Goal: Task Accomplishment & Management: Manage account settings

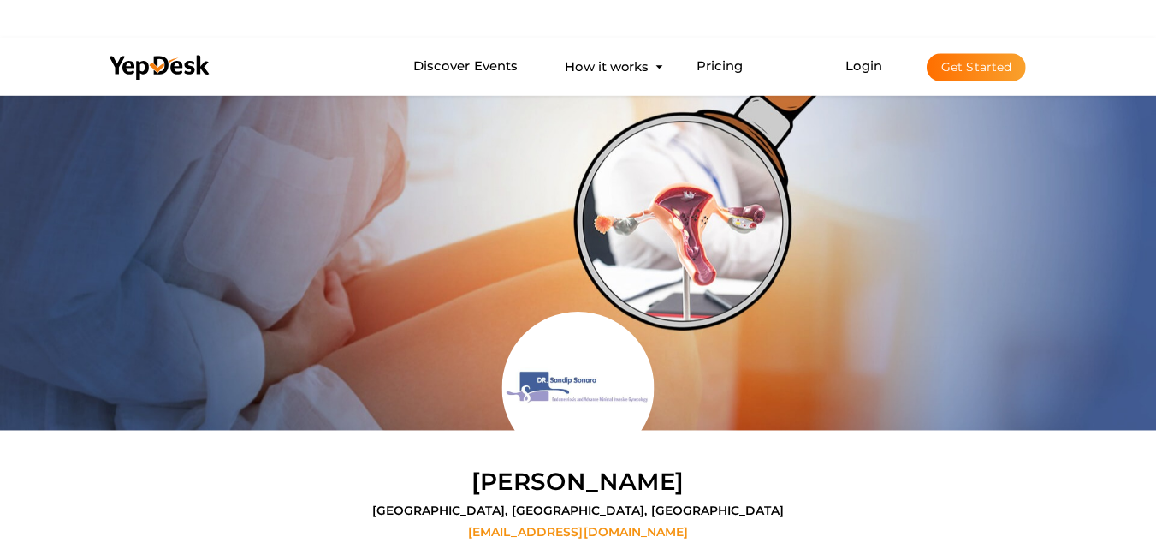
scroll to position [89, 0]
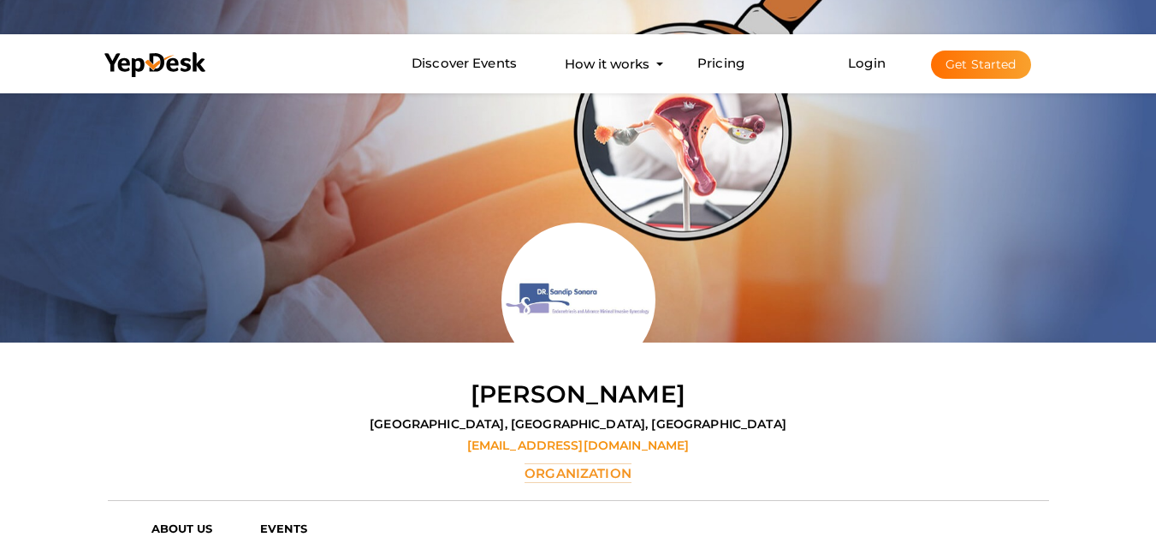
click at [984, 71] on button "Get Started" at bounding box center [981, 64] width 100 height 28
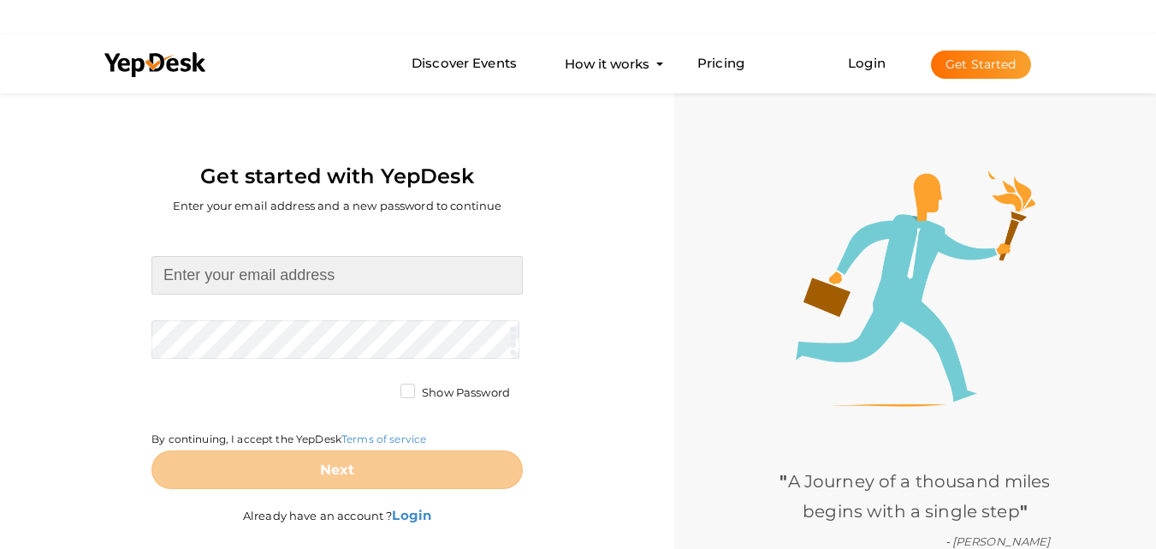
click at [258, 278] on input at bounding box center [336, 275] width 371 height 39
click at [227, 261] on input at bounding box center [336, 275] width 371 height 39
click at [274, 282] on input at bounding box center [336, 275] width 371 height 39
type input "[EMAIL_ADDRESS][DOMAIN_NAME]"
click at [255, 337] on form "believemachinery71@gmail.com Required. Invalid email. Checking You already have…" at bounding box center [336, 372] width 371 height 233
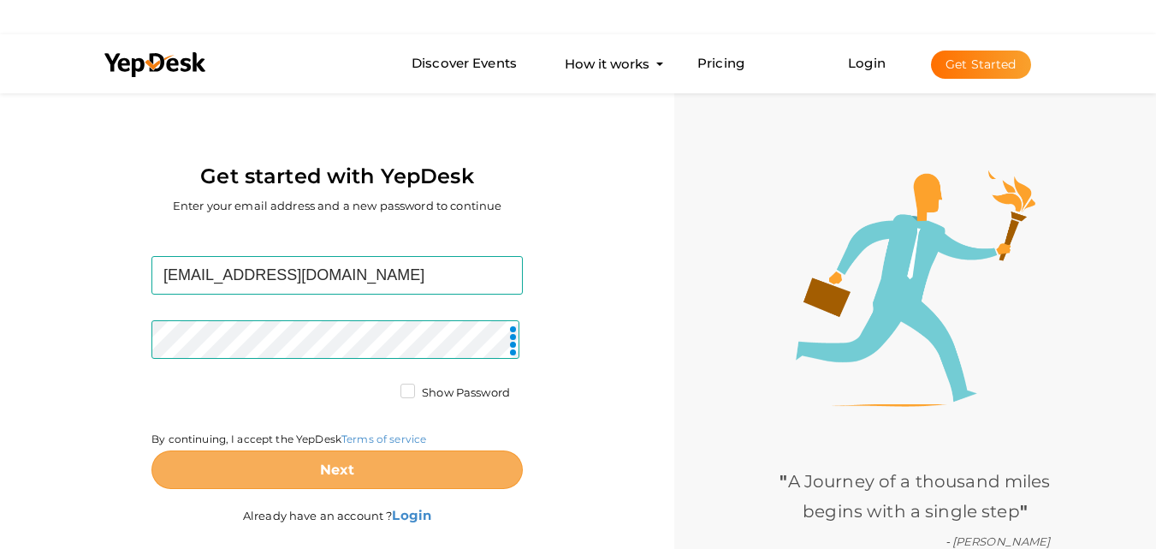
click at [299, 471] on button "Next" at bounding box center [336, 469] width 371 height 39
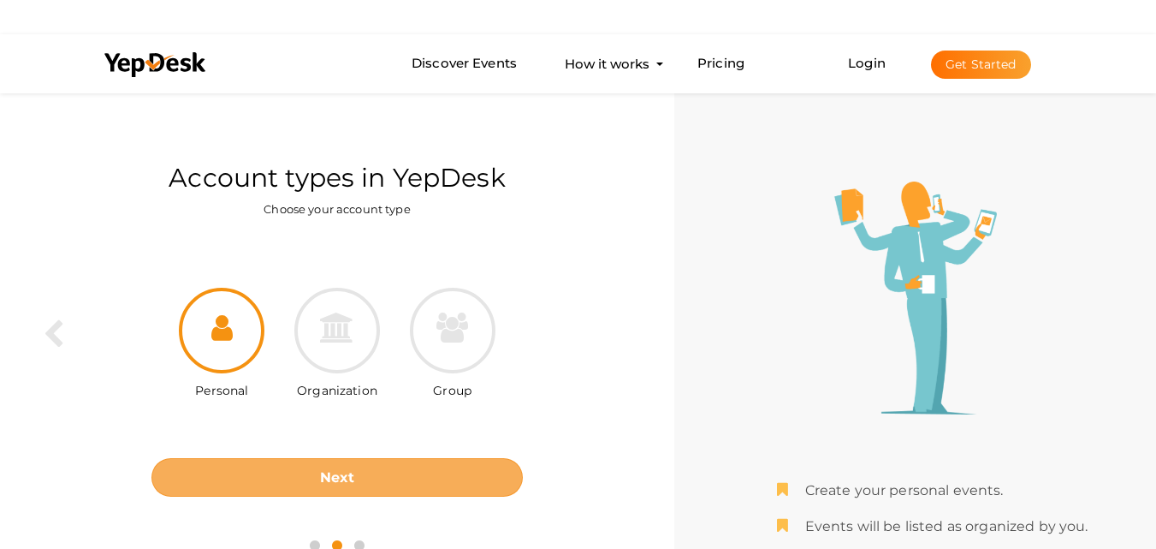
click at [290, 464] on button "Next" at bounding box center [336, 477] width 371 height 39
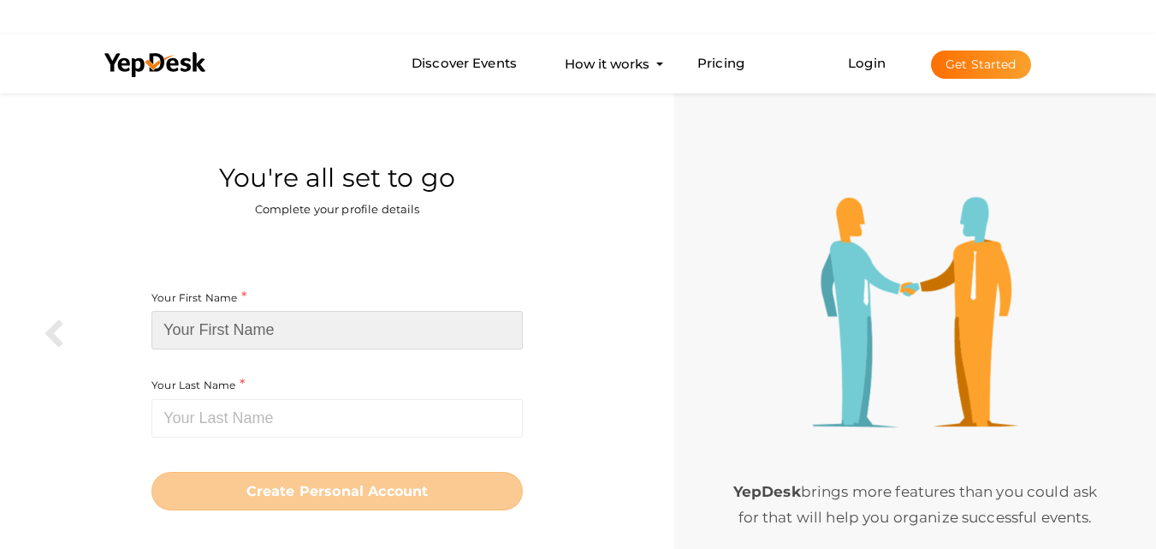
click at [303, 320] on input at bounding box center [336, 330] width 371 height 39
paste input "Believe"
type input "Believe"
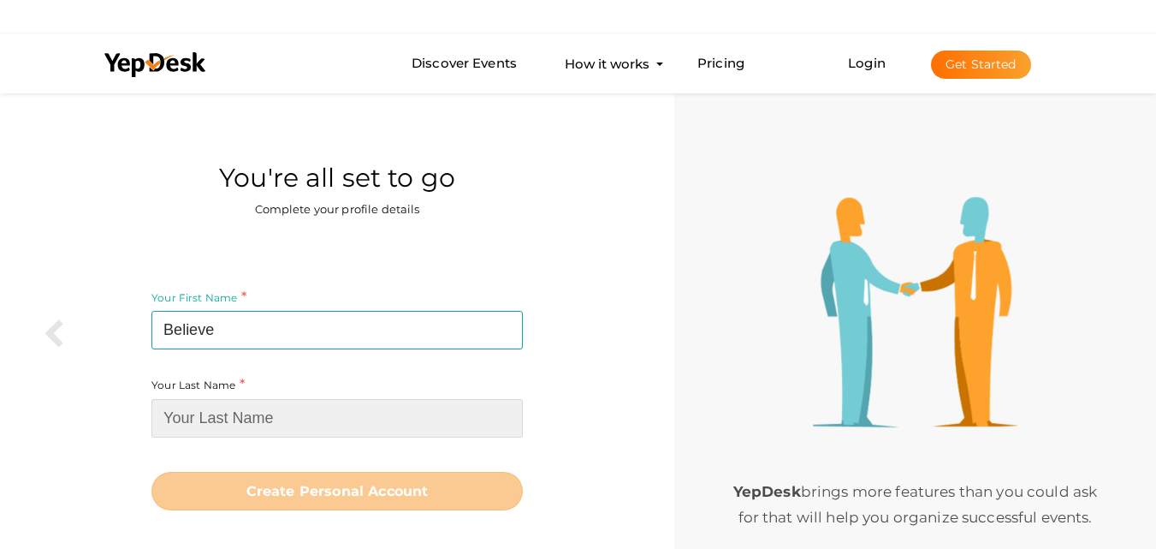
click at [177, 421] on input at bounding box center [336, 418] width 371 height 39
paste input "Machinery"
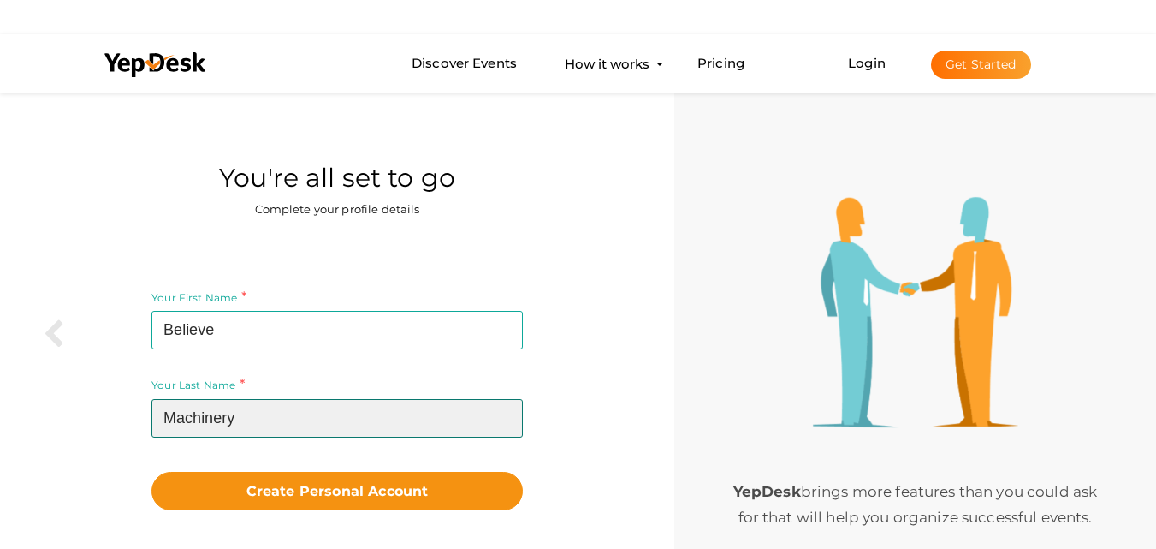
type input "Machinery"
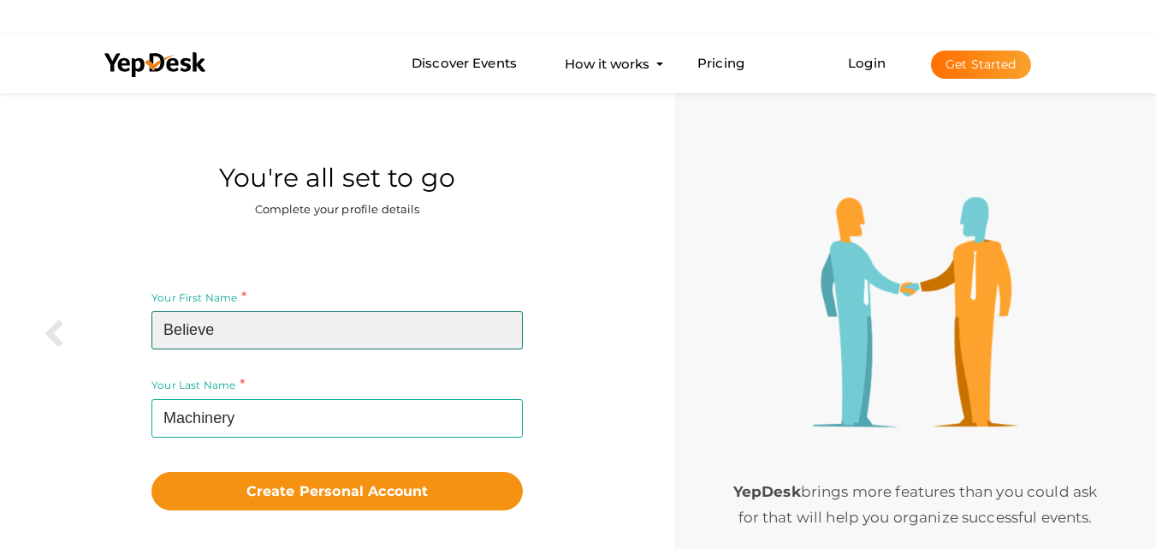
click at [240, 337] on input "Believe" at bounding box center [336, 330] width 371 height 39
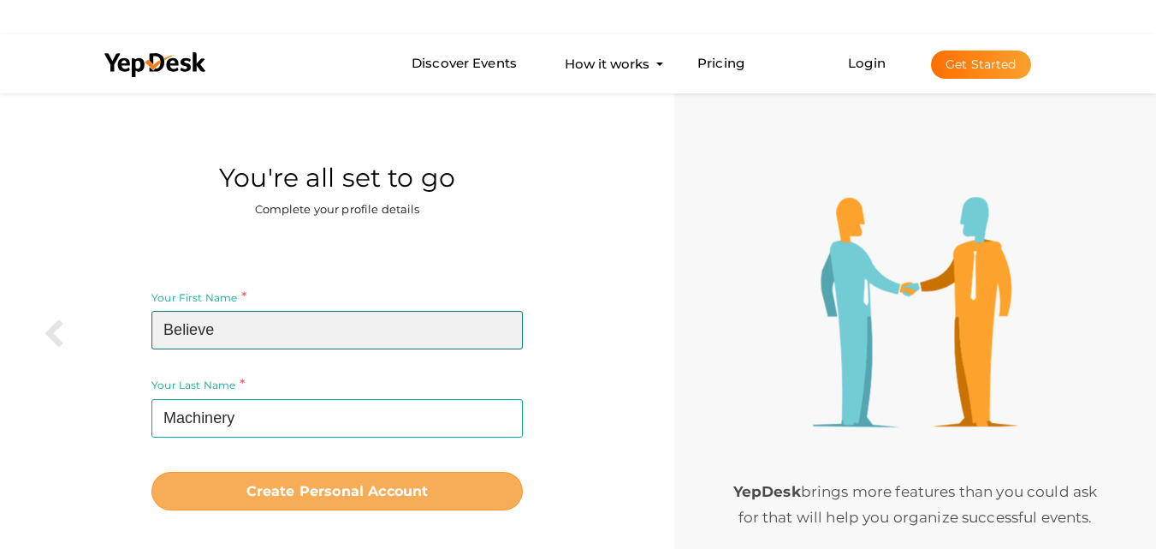
type input "Believe"
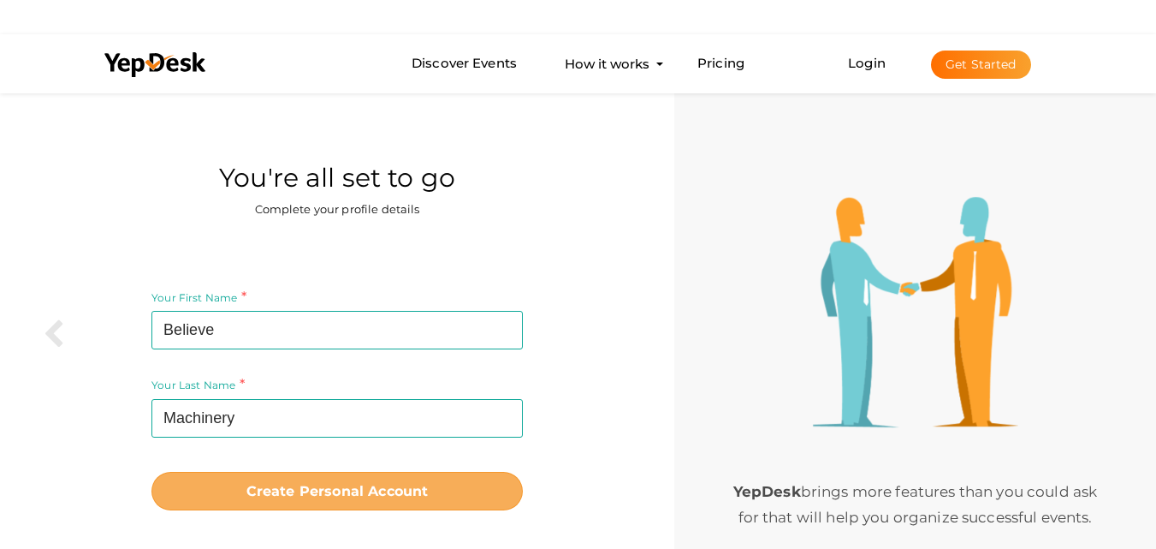
click at [250, 490] on b "Create Personal Account" at bounding box center [337, 491] width 182 height 16
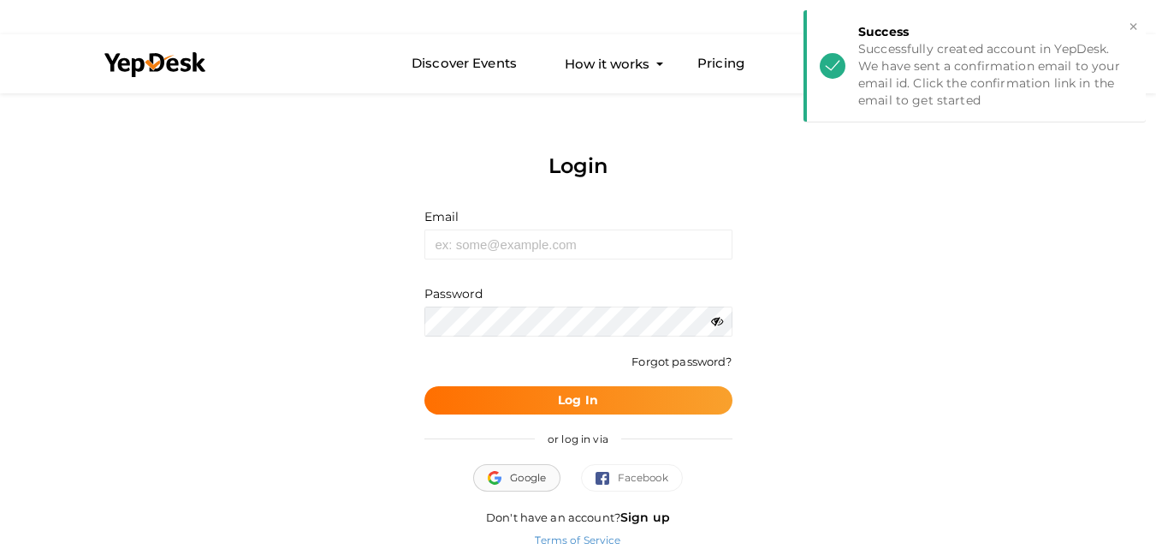
click at [512, 480] on span "Google" at bounding box center [517, 477] width 58 height 17
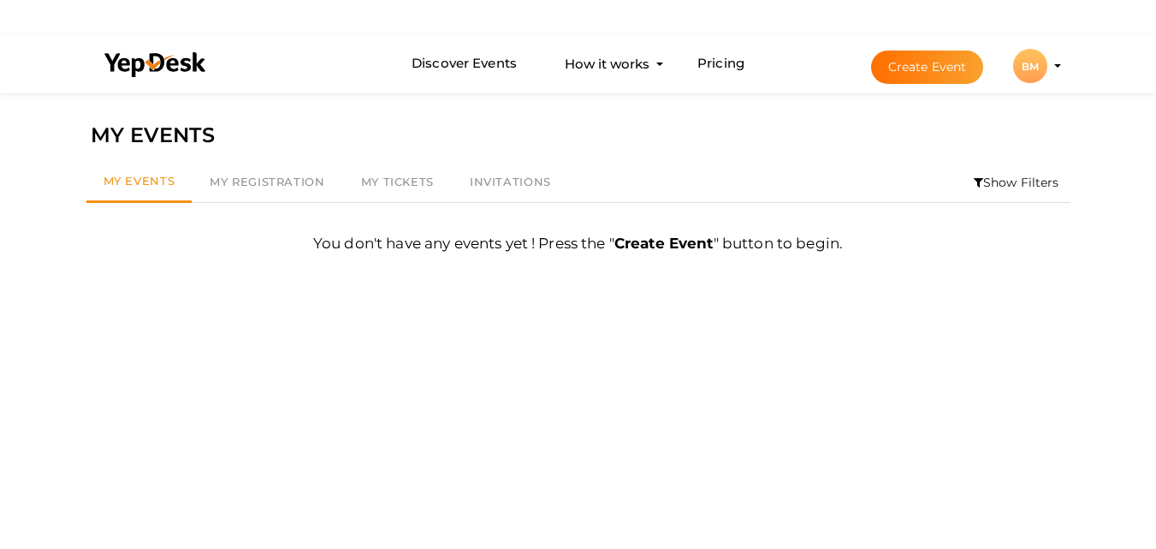
scroll to position [89, 0]
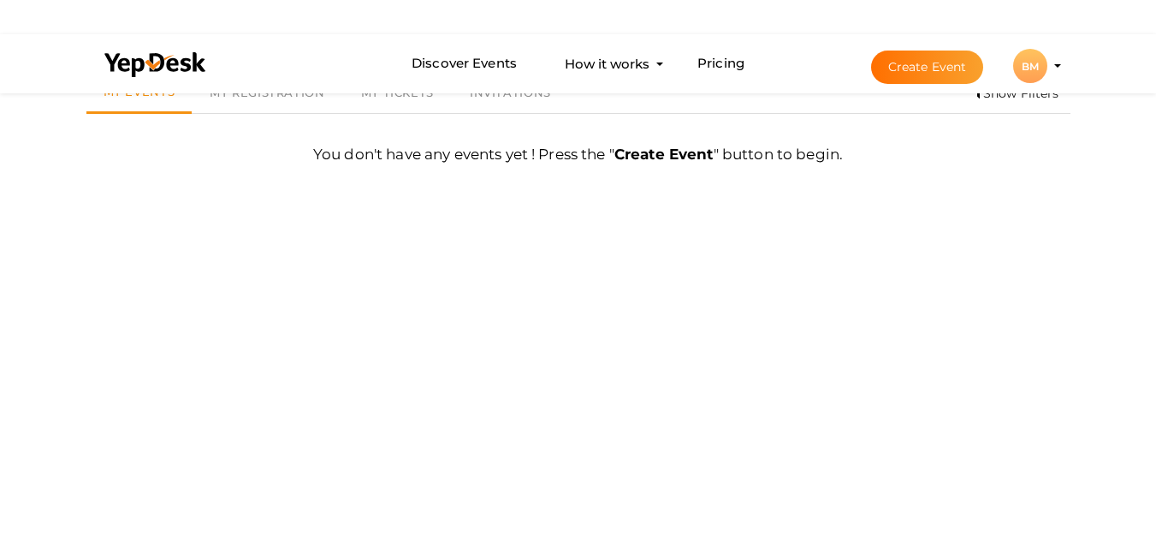
click at [1032, 69] on div "BM" at bounding box center [1030, 66] width 34 height 34
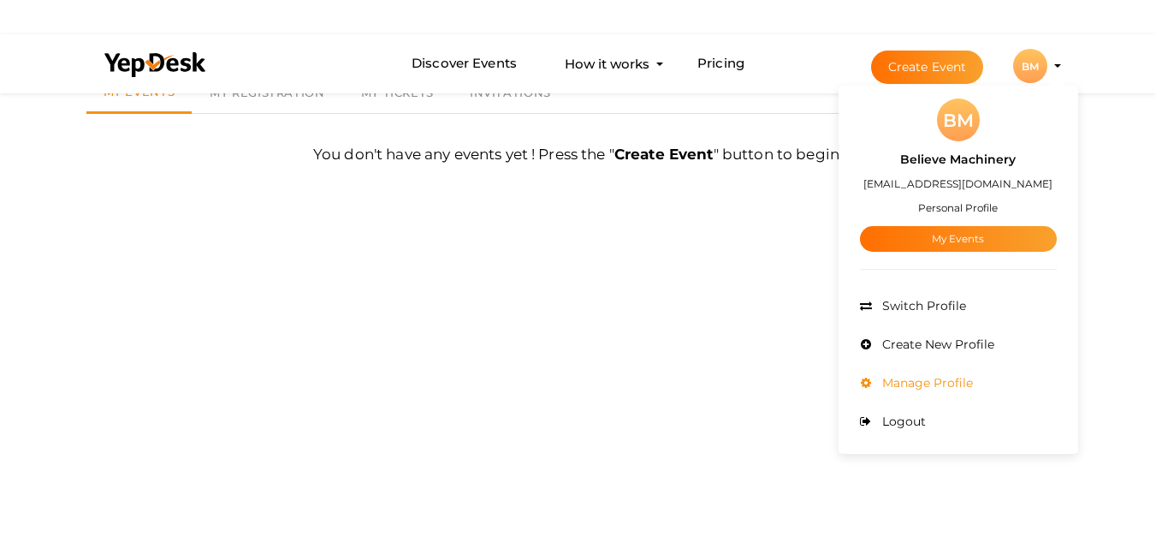
click at [931, 379] on span "Manage Profile" at bounding box center [925, 382] width 95 height 15
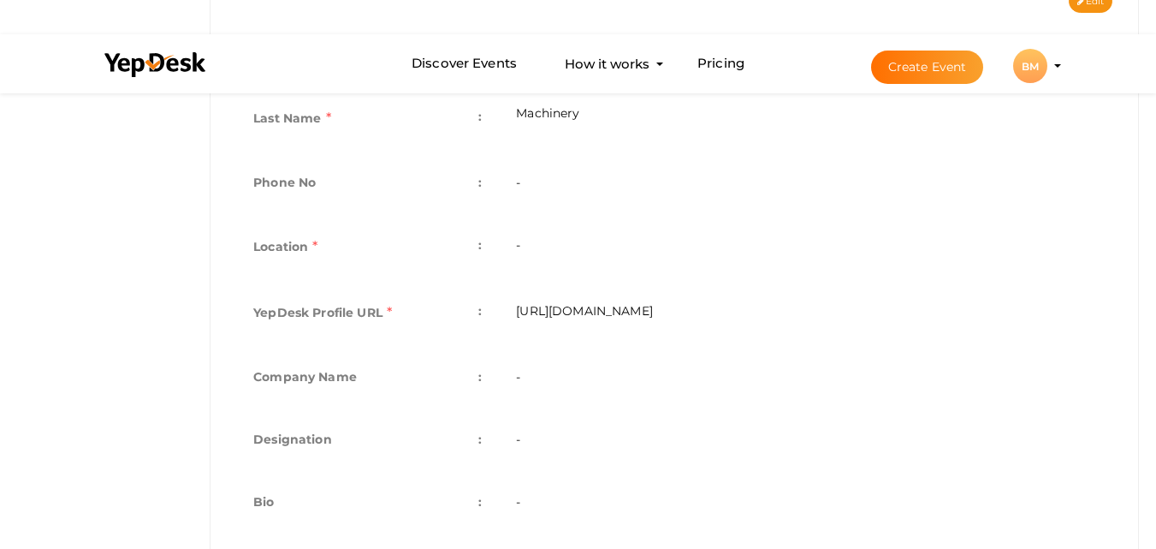
scroll to position [513, 0]
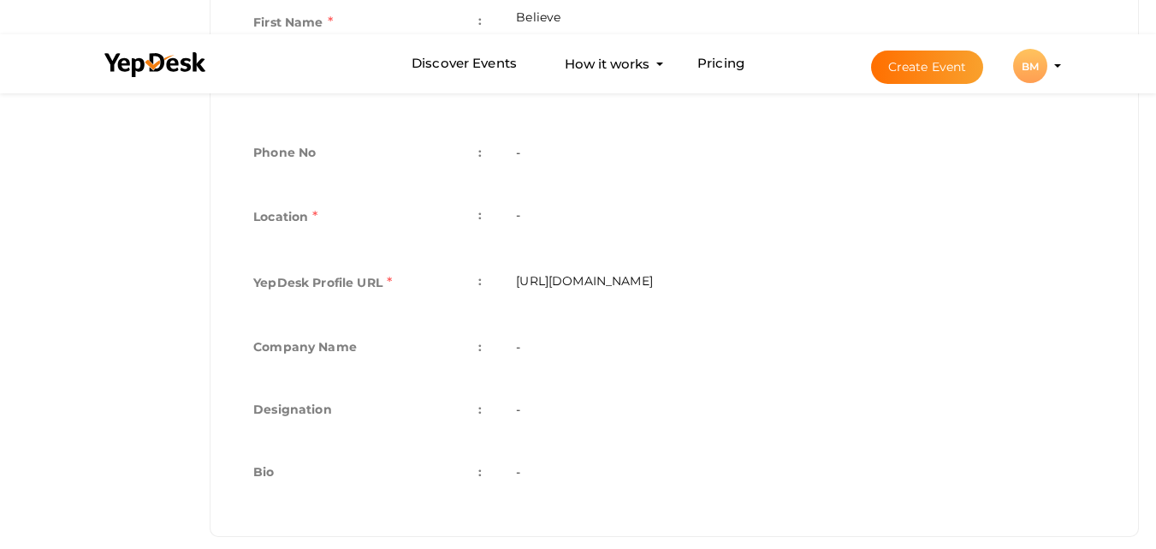
drag, startPoint x: 871, startPoint y: 281, endPoint x: 487, endPoint y: 283, distance: 384.2
click at [487, 283] on tr "YepDesk Profile URL : https://www.yepdesk.com/profile/believe-machinery" at bounding box center [674, 285] width 876 height 66
copy tr ": https://www.yepdesk.com/profile/believe-machinery"
click at [517, 284] on td "https://www.yepdesk.com/profile/believe-machinery" at bounding box center [806, 285] width 614 height 66
copy td "https://www.yepdesk.com/profile/believe-machinery"
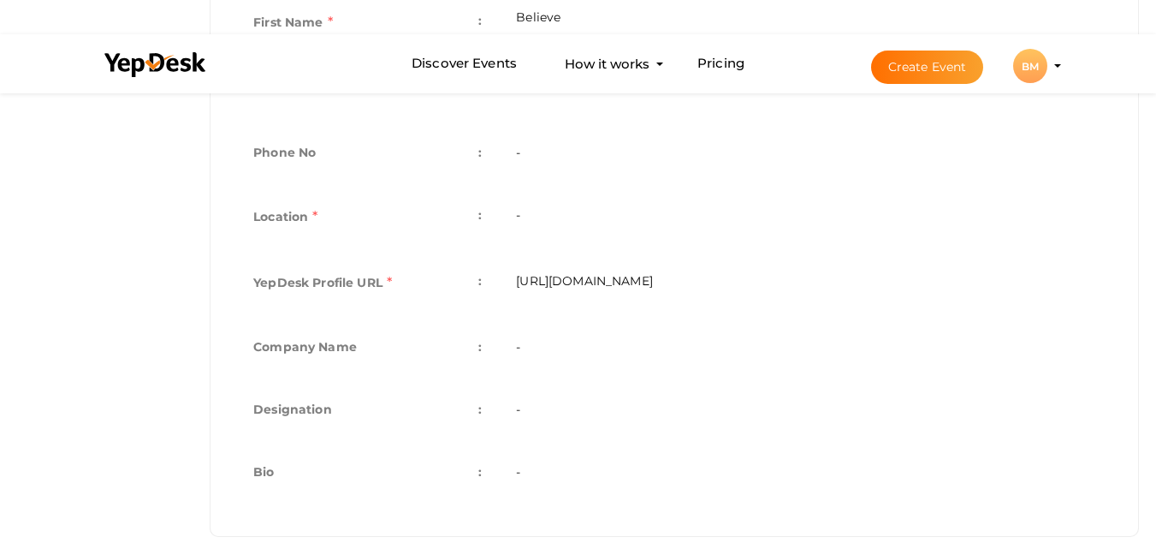
click at [572, 339] on td "-" at bounding box center [806, 348] width 614 height 62
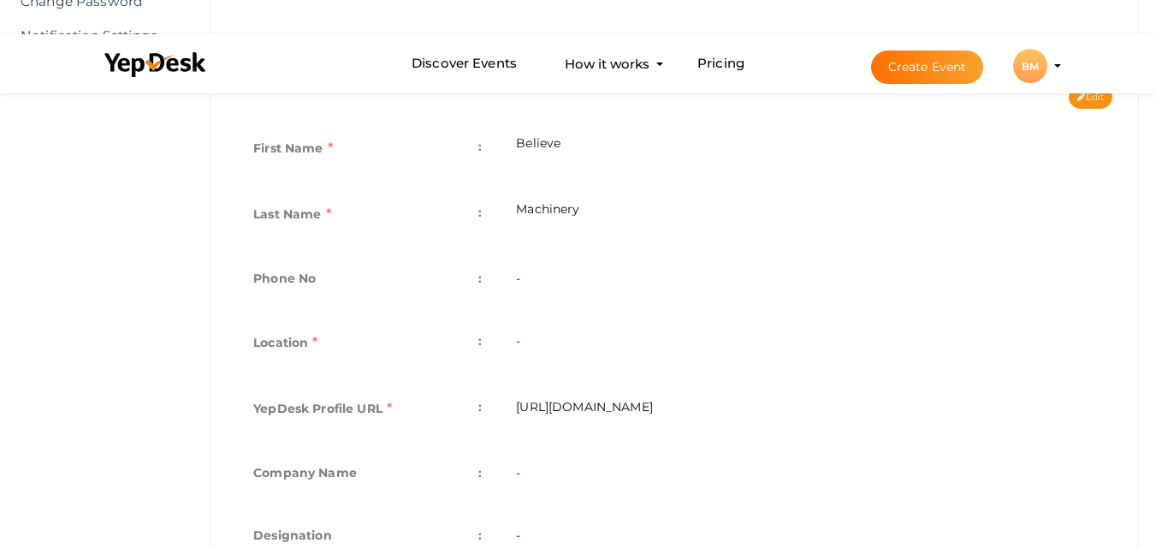
scroll to position [171, 0]
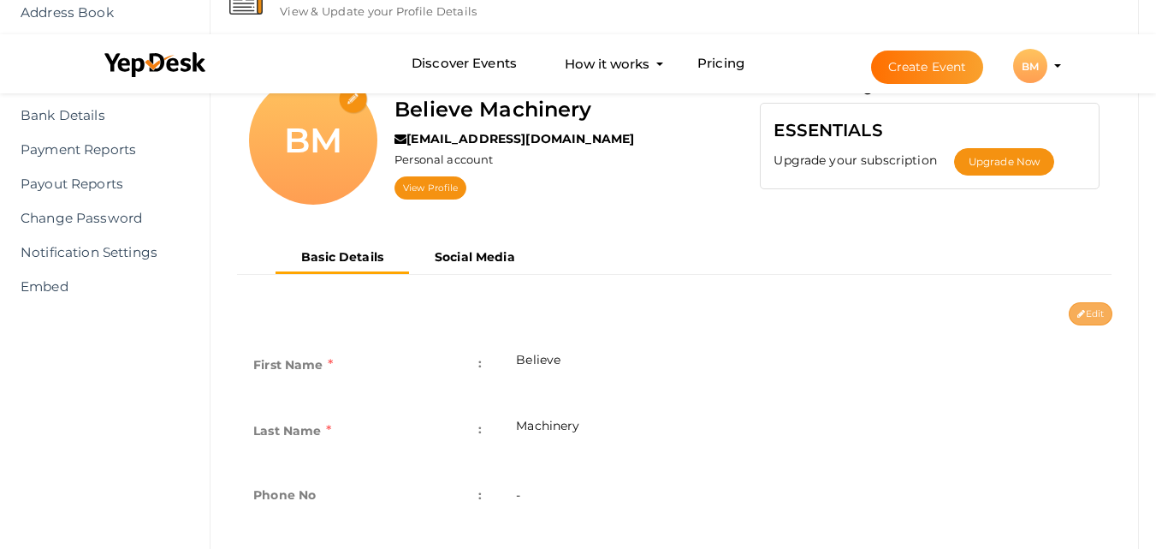
click at [1091, 311] on button "Edit" at bounding box center [1091, 313] width 44 height 23
type input "Believe"
type input "Machinery"
type input "believe-machinery"
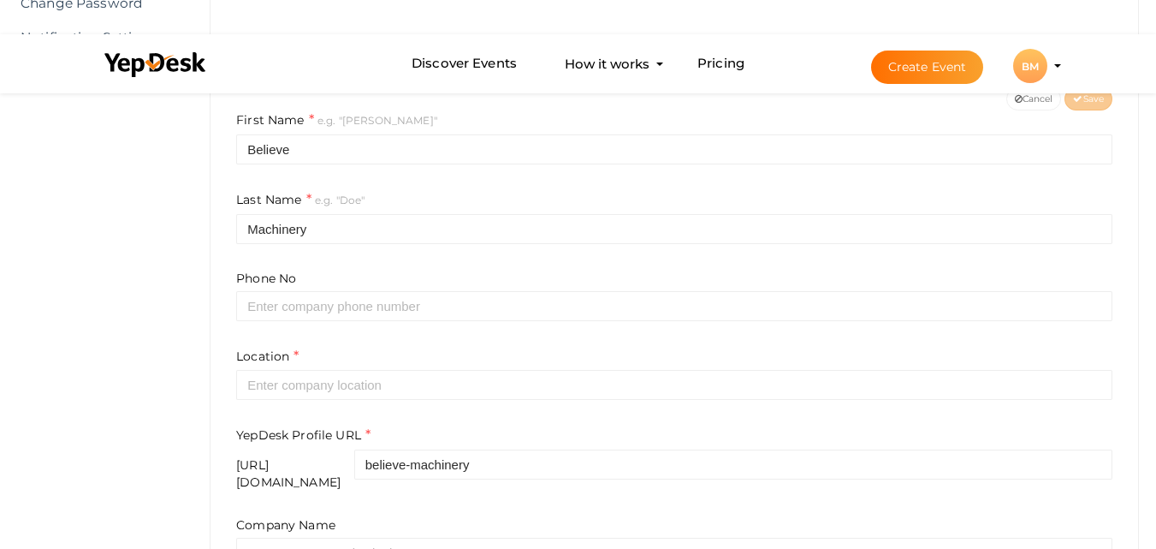
scroll to position [428, 0]
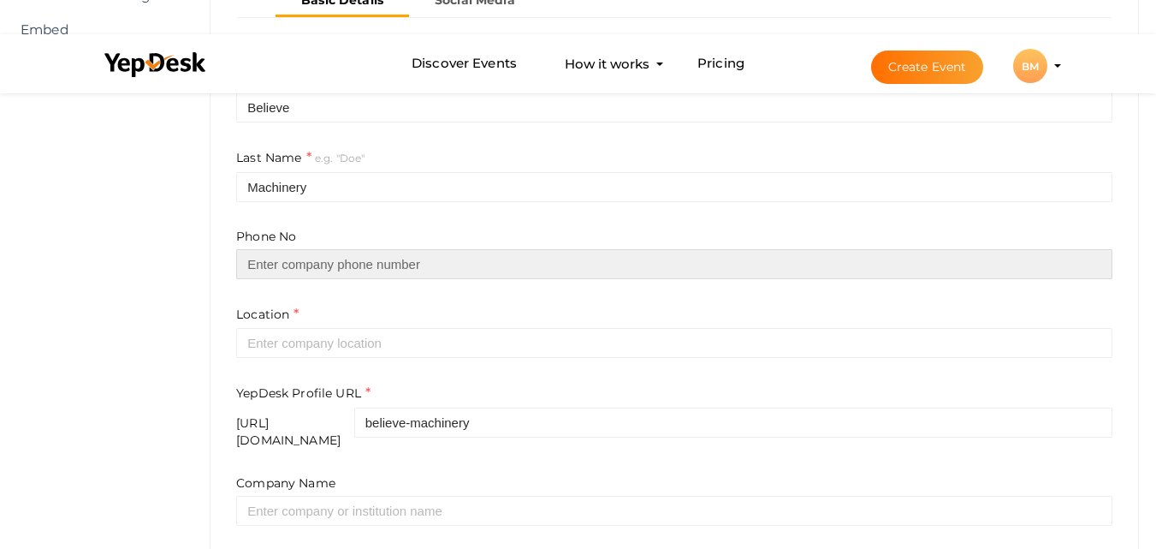
click at [275, 270] on input "text" at bounding box center [674, 264] width 876 height 30
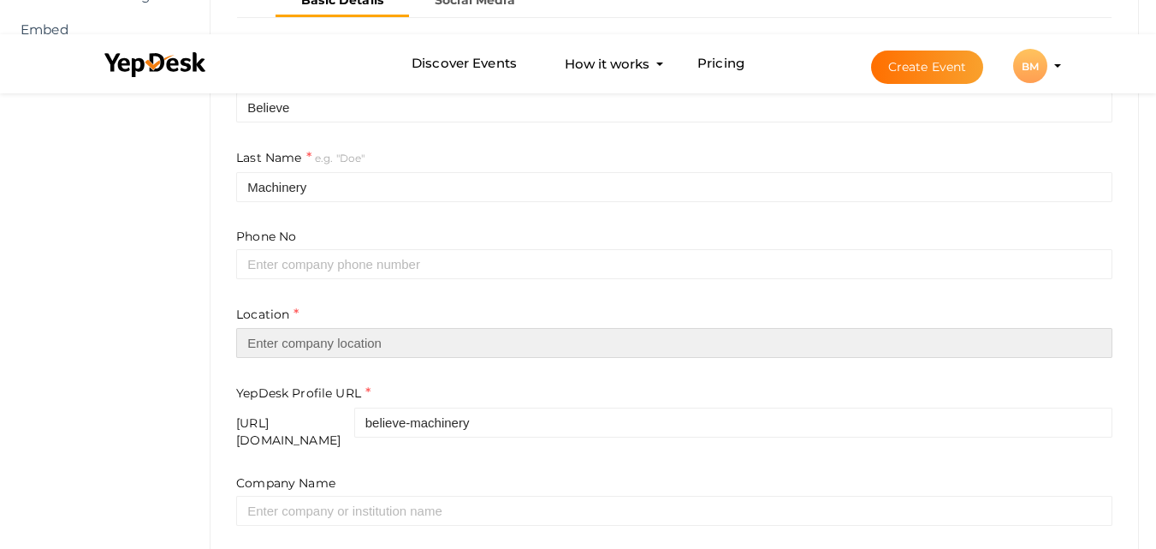
click at [291, 345] on input "text" at bounding box center [674, 343] width 876 height 30
paste input "9924963469"
type input "9924963469"
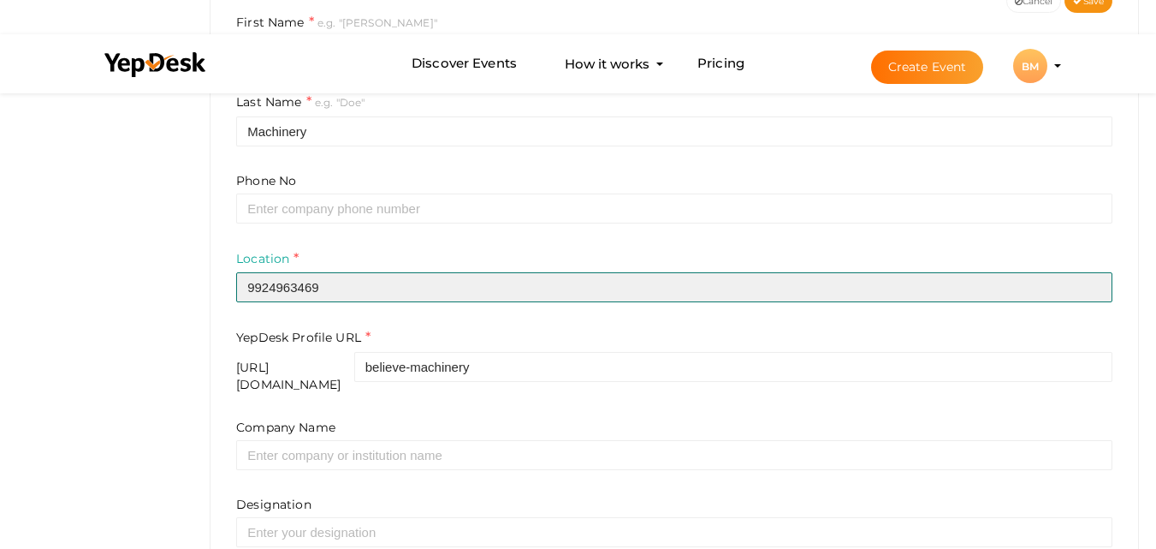
scroll to position [513, 0]
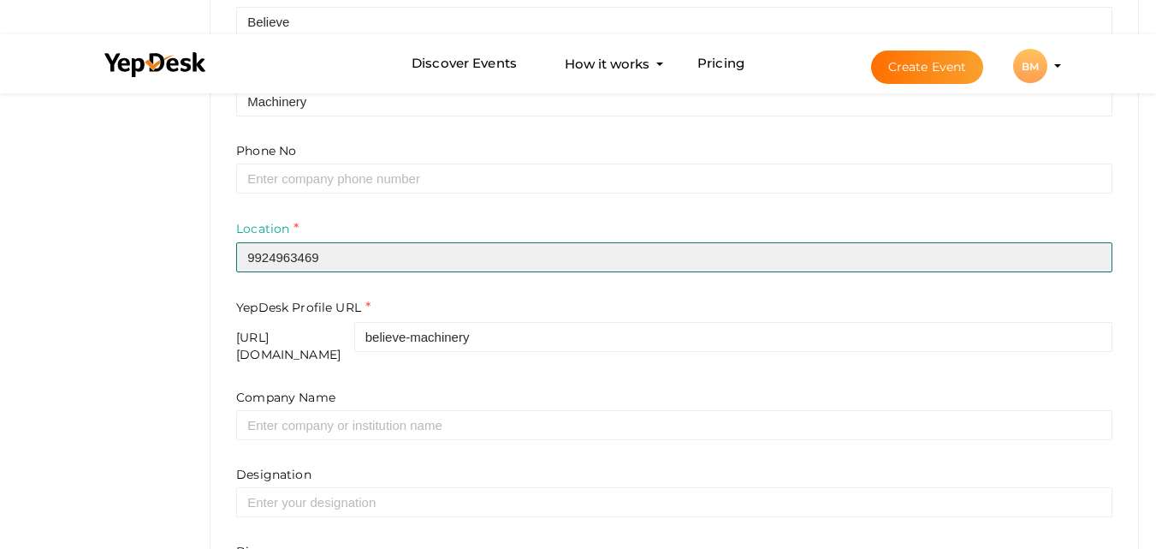
drag, startPoint x: 360, startPoint y: 264, endPoint x: 32, endPoint y: 231, distance: 330.2
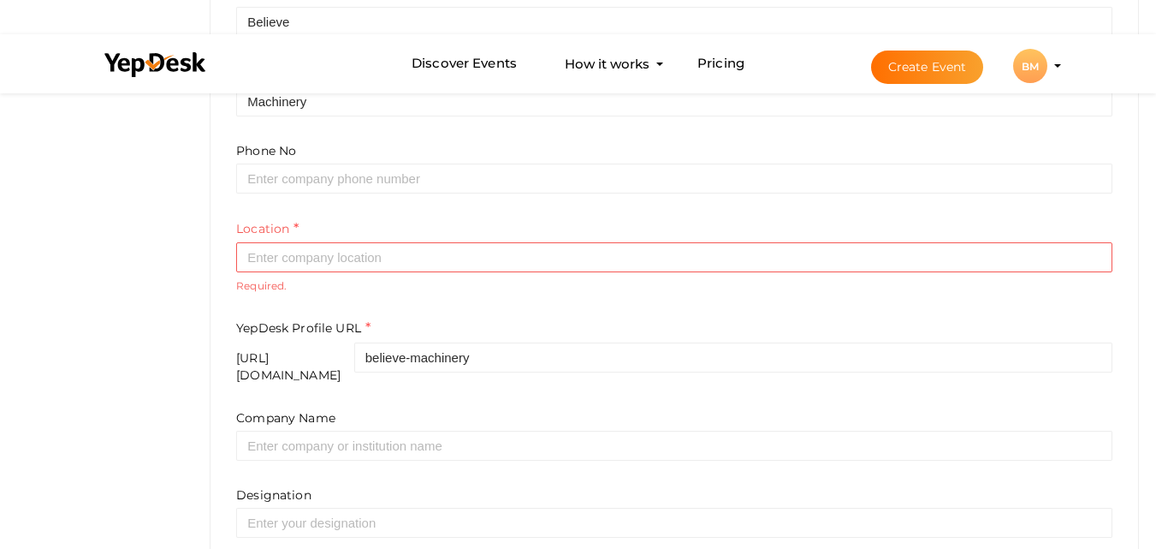
drag, startPoint x: 236, startPoint y: 171, endPoint x: 256, endPoint y: 190, distance: 27.2
click at [239, 175] on div "First Name e.g. "John" Believe Last Name e.g. "Doe" Machinery Phone No Location…" at bounding box center [674, 322] width 902 height 679
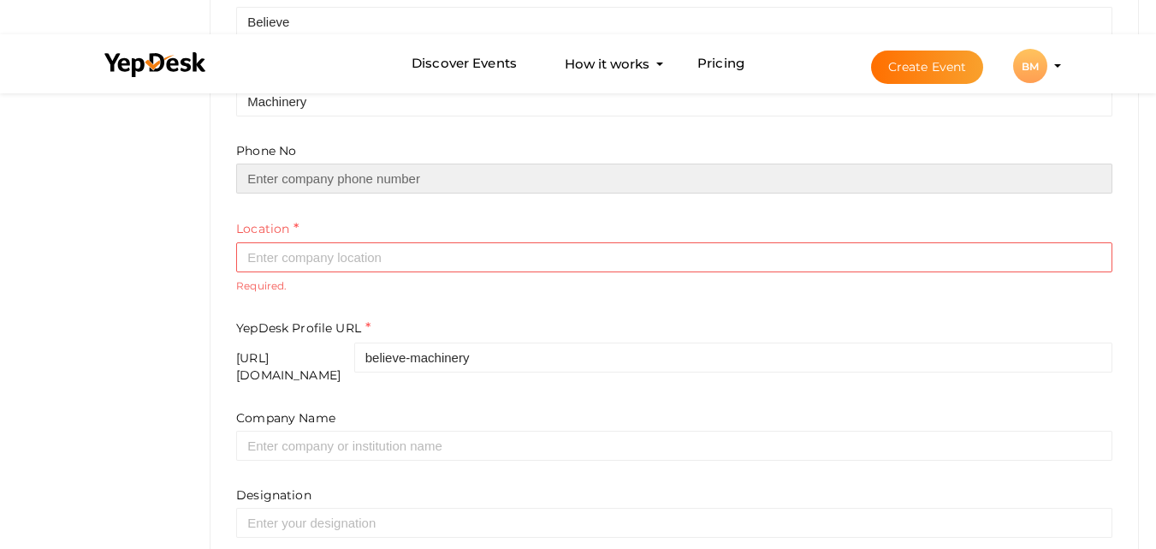
click at [267, 176] on input "text" at bounding box center [674, 178] width 876 height 30
paste input "9924963469"
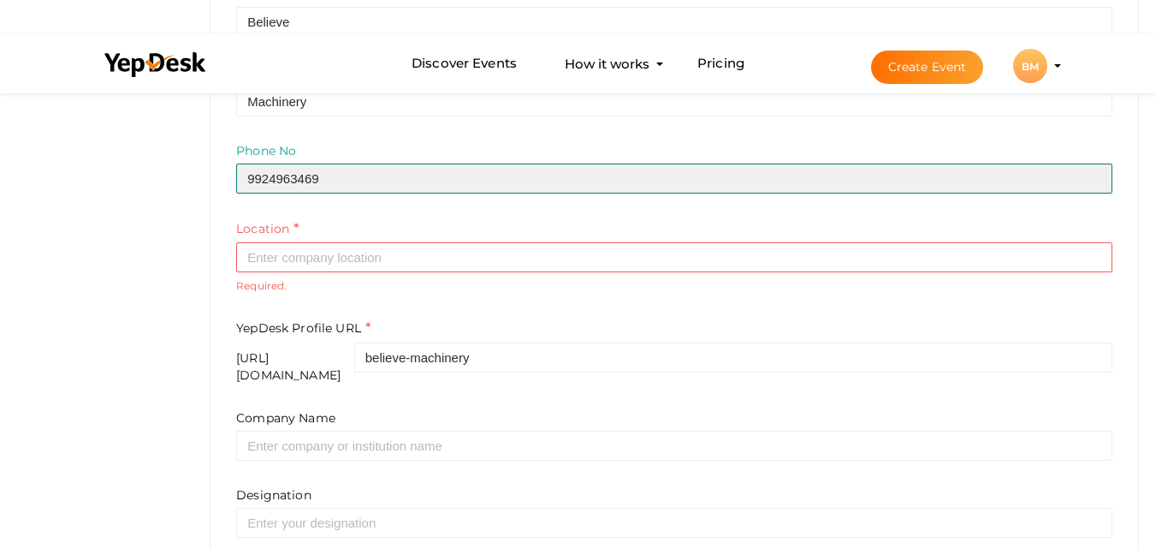
type input "9924963469"
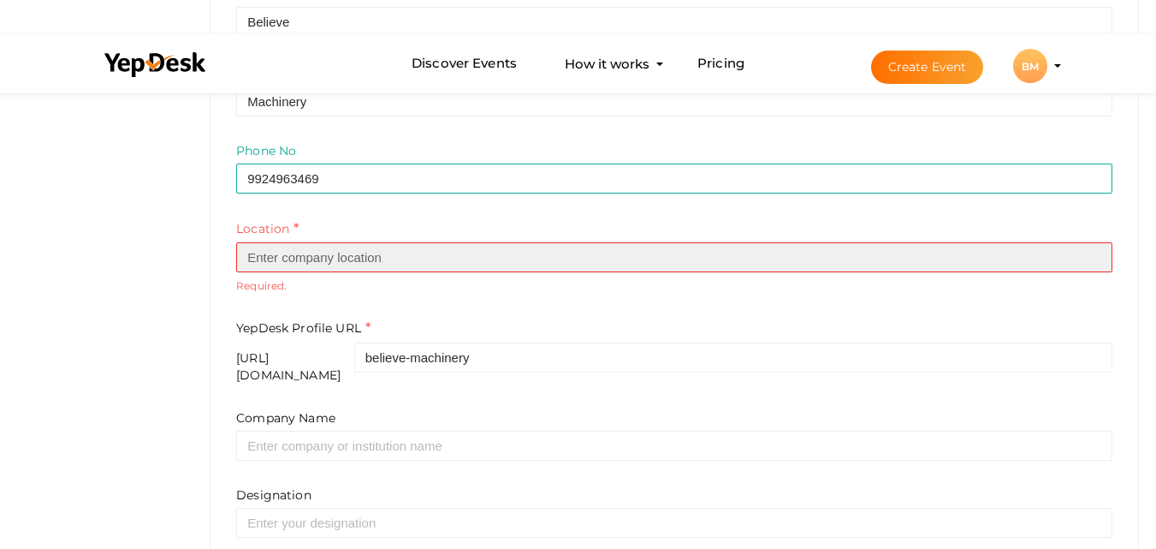
click at [282, 250] on input "text" at bounding box center [674, 257] width 876 height 30
paste input "[STREET_ADDRESS]"
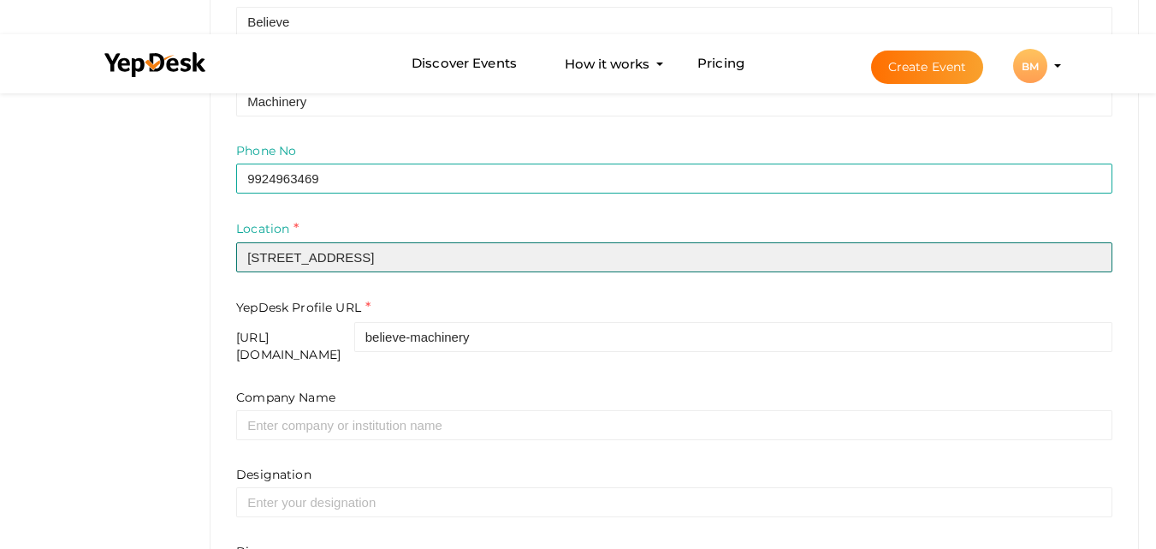
type input "[STREET_ADDRESS]"
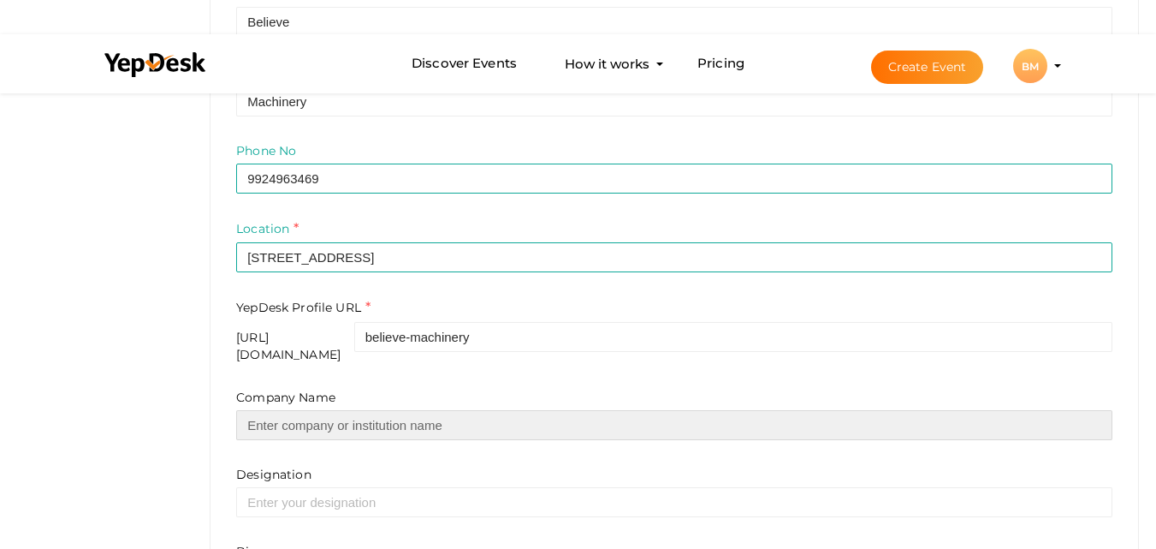
click at [320, 422] on input "text" at bounding box center [674, 425] width 876 height 30
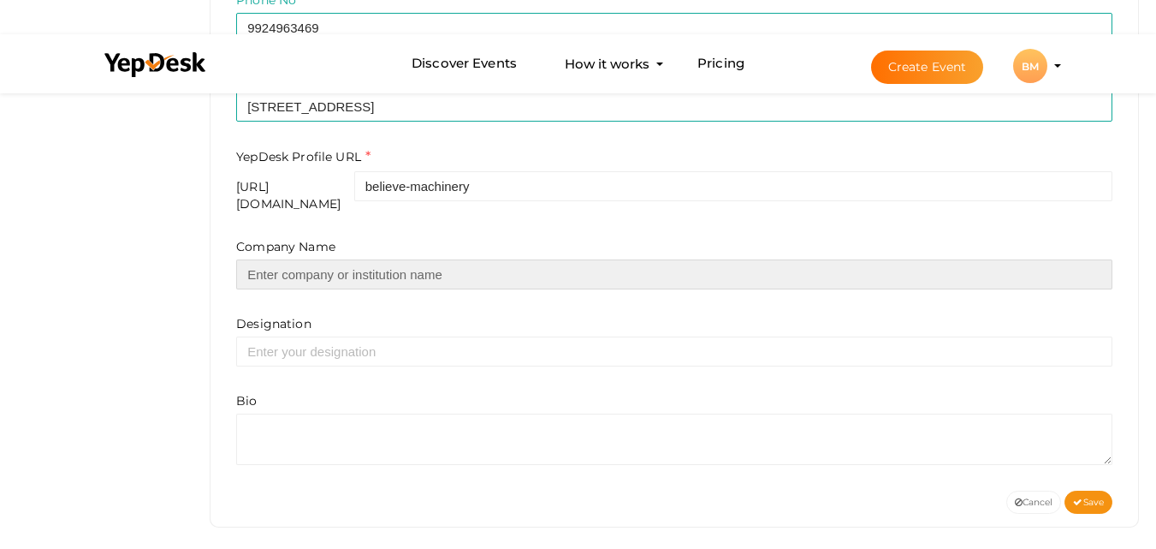
scroll to position [666, 0]
paste input "Believe Machinery"
type input "Believe Machinery"
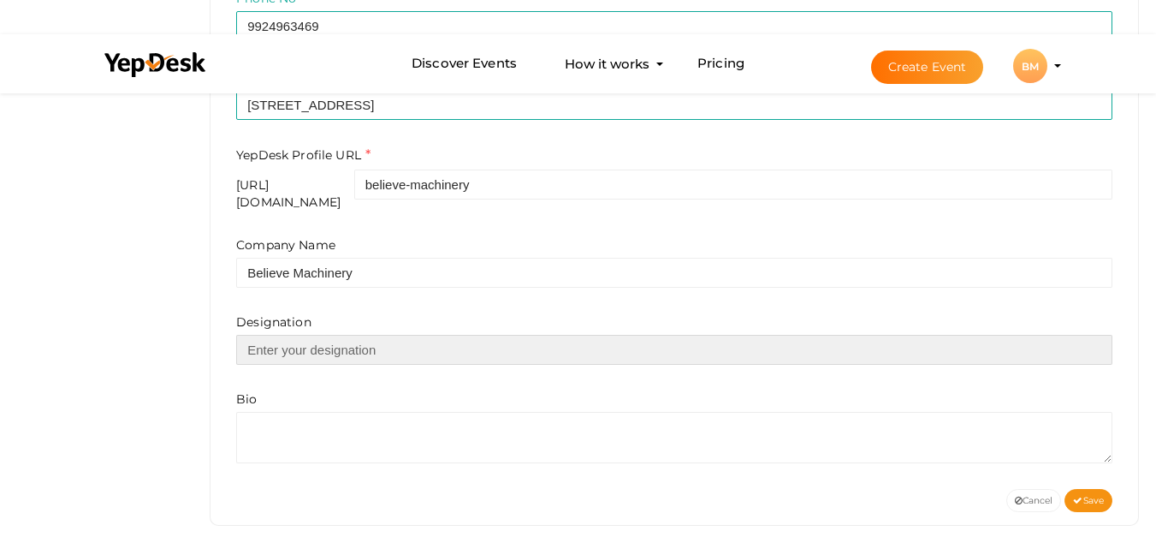
click at [303, 335] on input "text" at bounding box center [674, 350] width 876 height 30
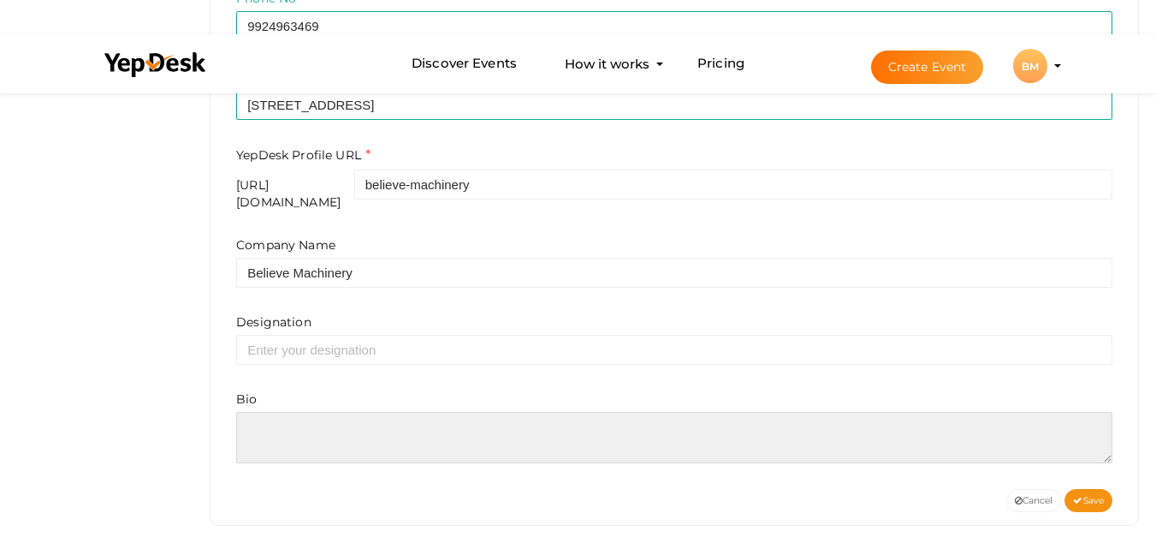
click at [292, 412] on textarea at bounding box center [674, 437] width 876 height 51
paste textarea "Believe Machinery in Ahmedabad specializes in advanced plastic recycle machiner…"
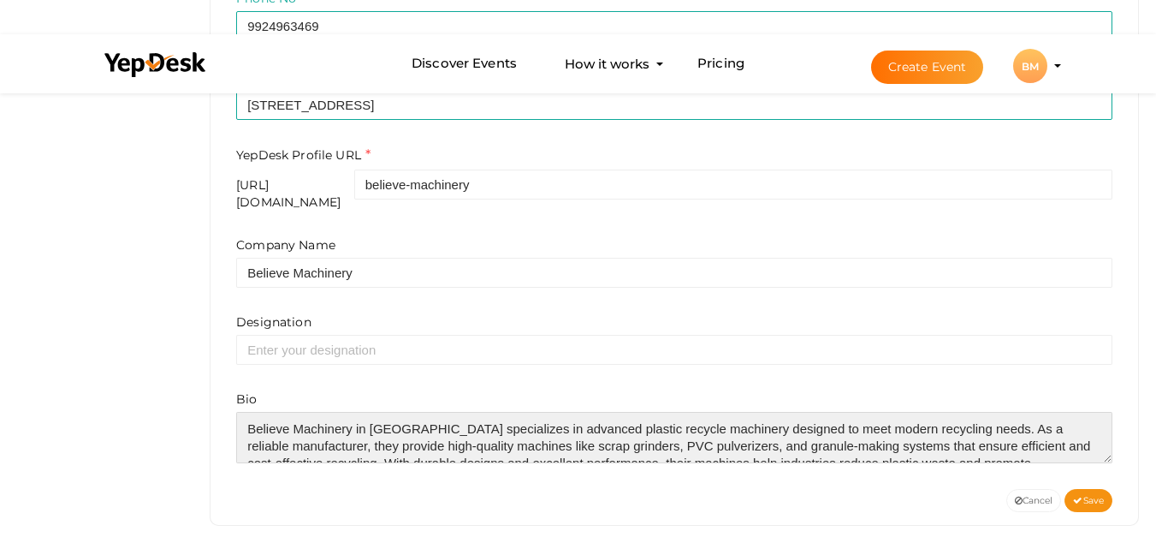
scroll to position [26, 0]
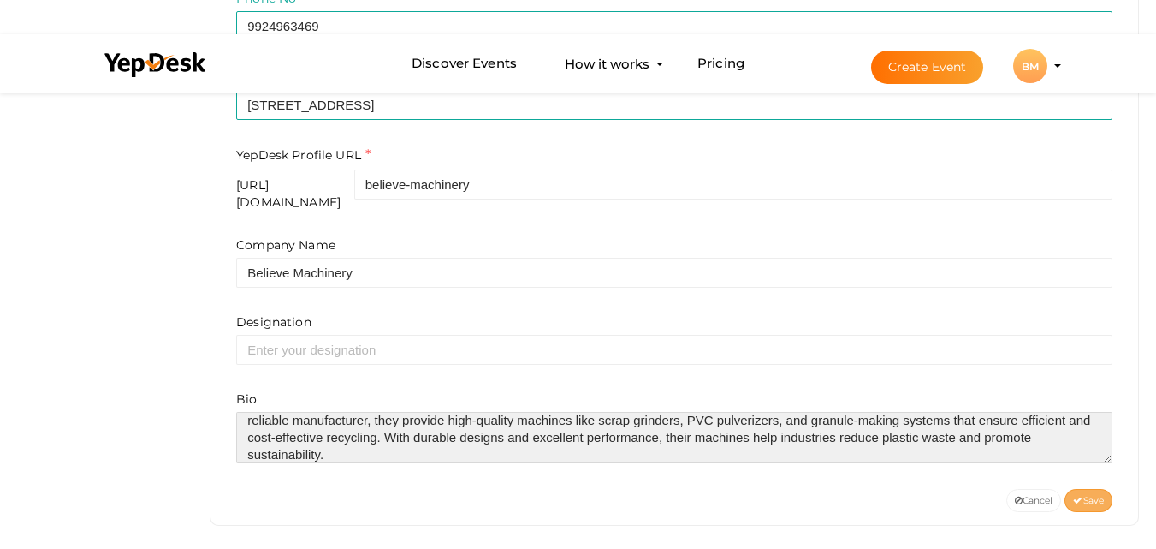
type textarea "Believe Machinery in Ahmedabad specializes in advanced plastic recycle machiner…"
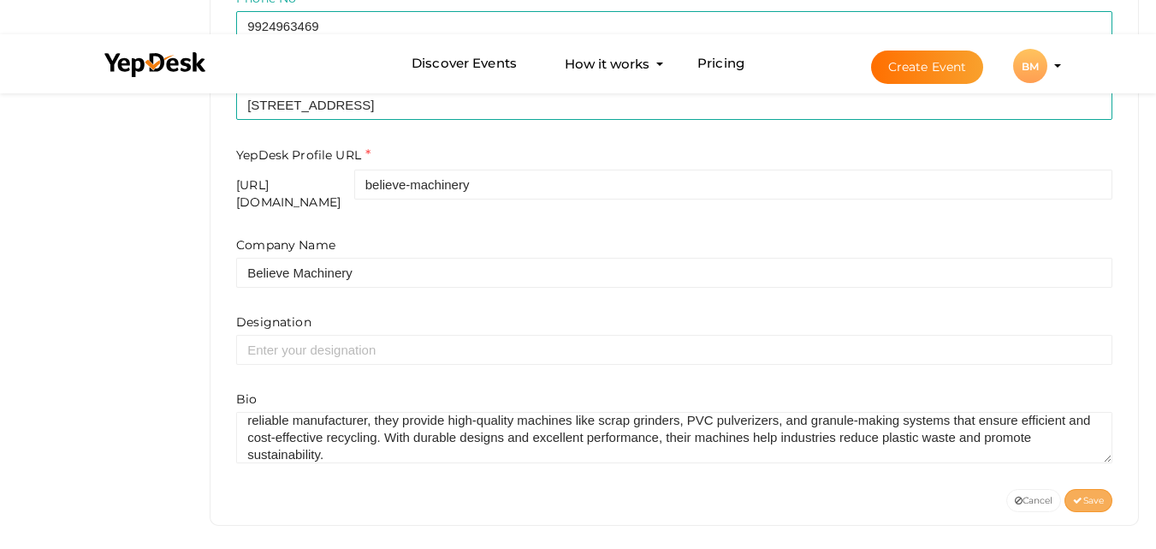
click at [1076, 489] on button "Save" at bounding box center [1089, 500] width 48 height 23
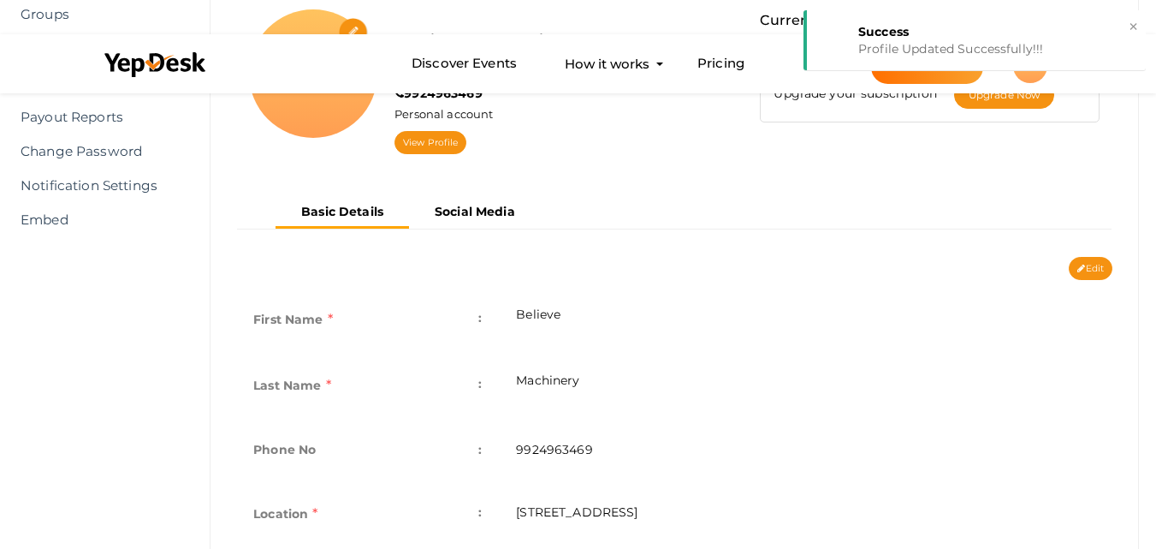
scroll to position [0, 0]
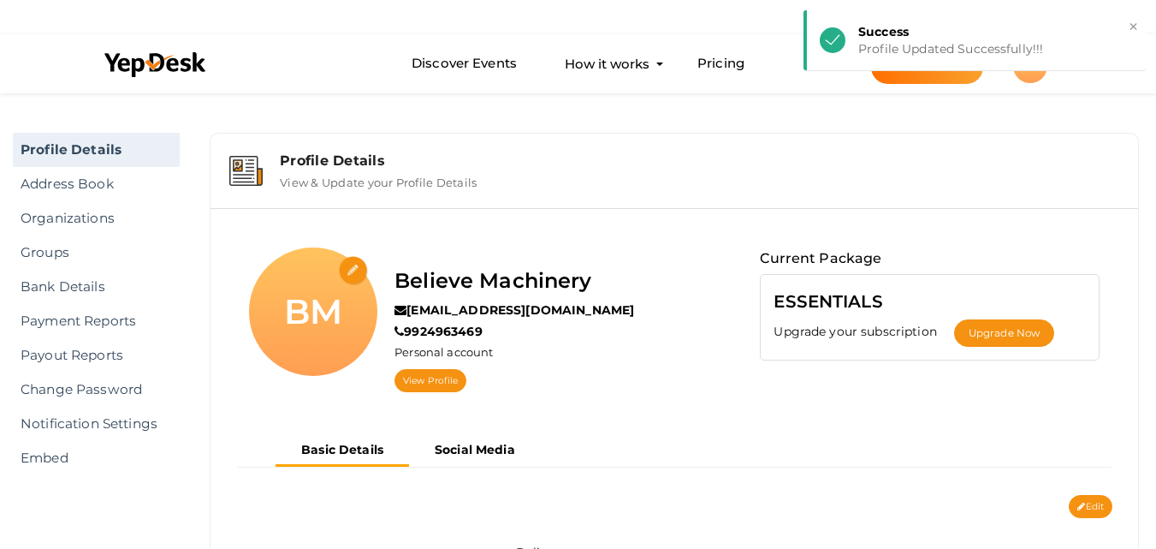
click at [354, 274] on input "file" at bounding box center [354, 271] width 30 height 30
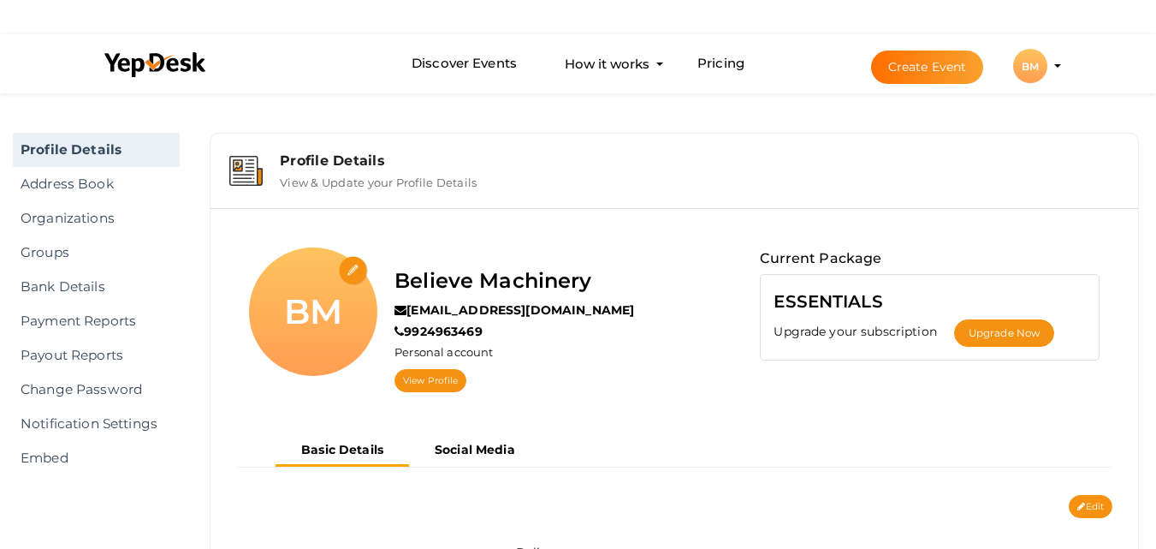
type input "C:\fakepath\Screenshot_1.png"
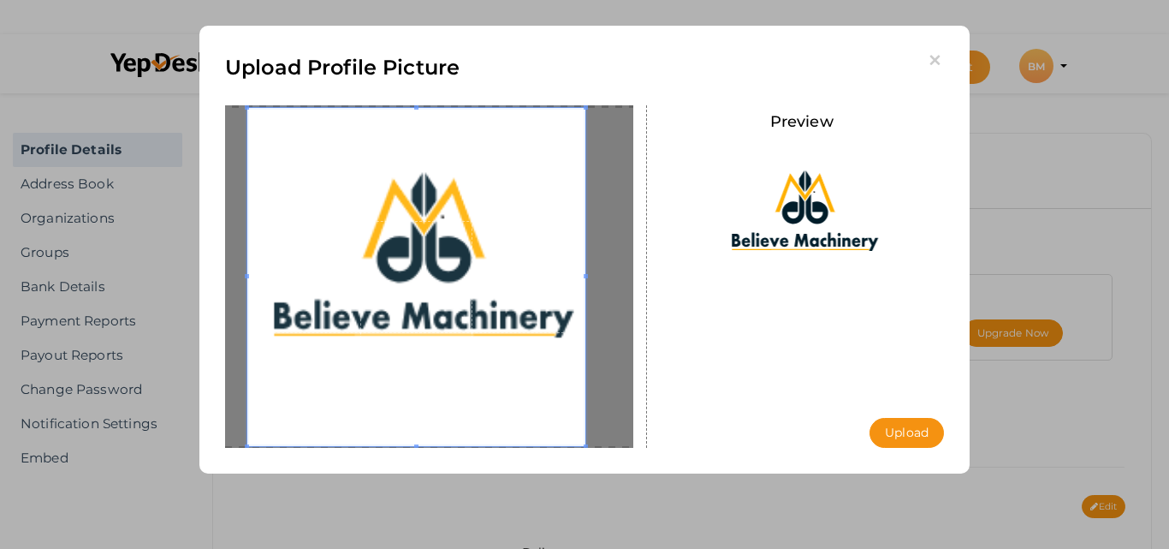
drag, startPoint x: 490, startPoint y: 274, endPoint x: 461, endPoint y: 278, distance: 29.4
click at [461, 278] on span at bounding box center [416, 277] width 338 height 338
click at [913, 445] on button "Upload" at bounding box center [906, 433] width 74 height 30
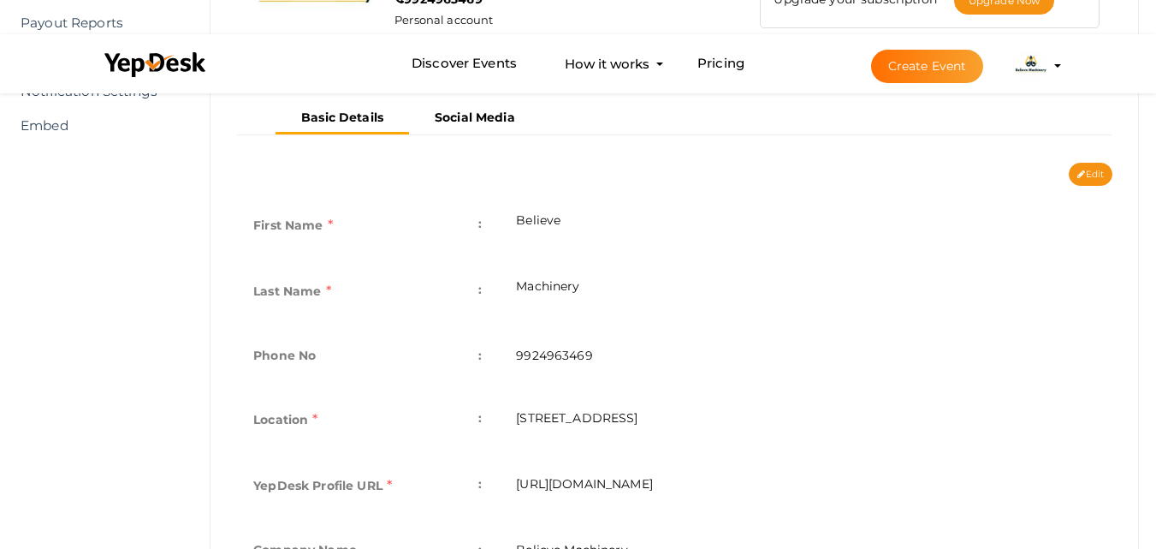
scroll to position [171, 0]
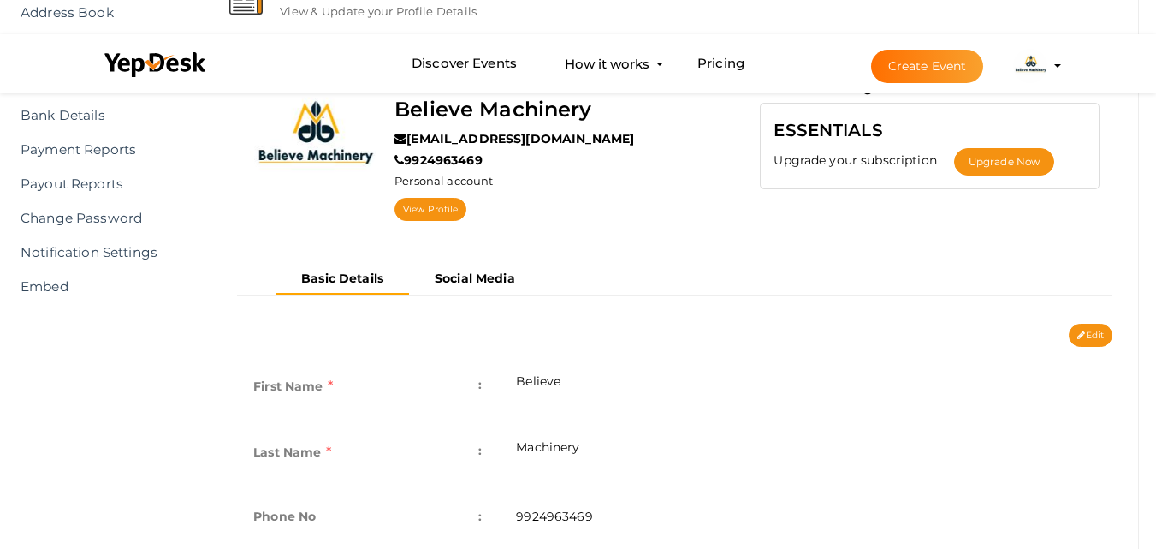
click at [1022, 58] on img at bounding box center [1030, 66] width 34 height 34
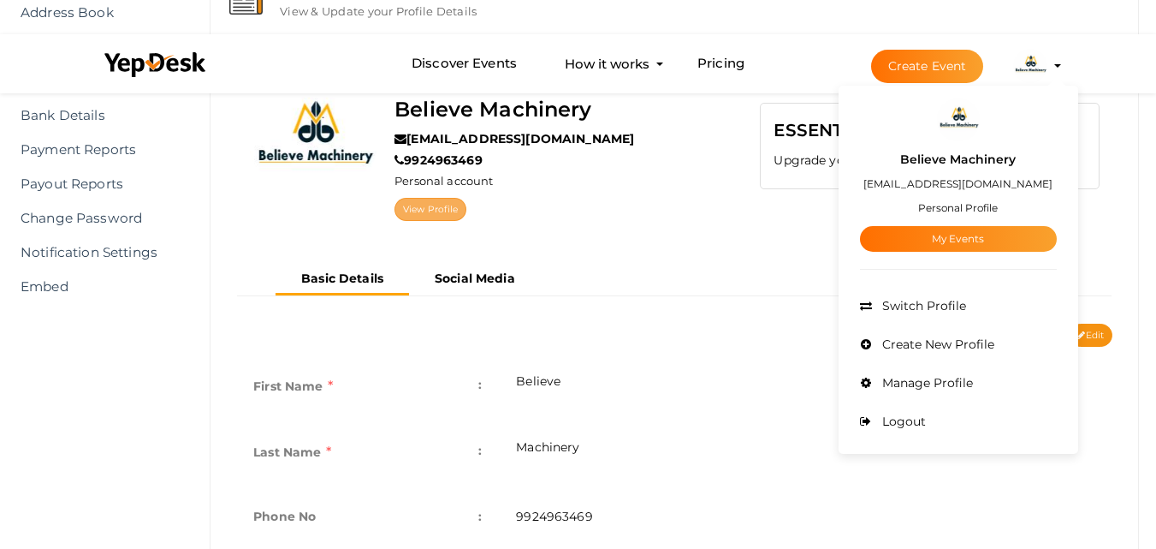
click at [433, 210] on link "View Profile" at bounding box center [430, 209] width 72 height 23
